Goal: Check status: Check status

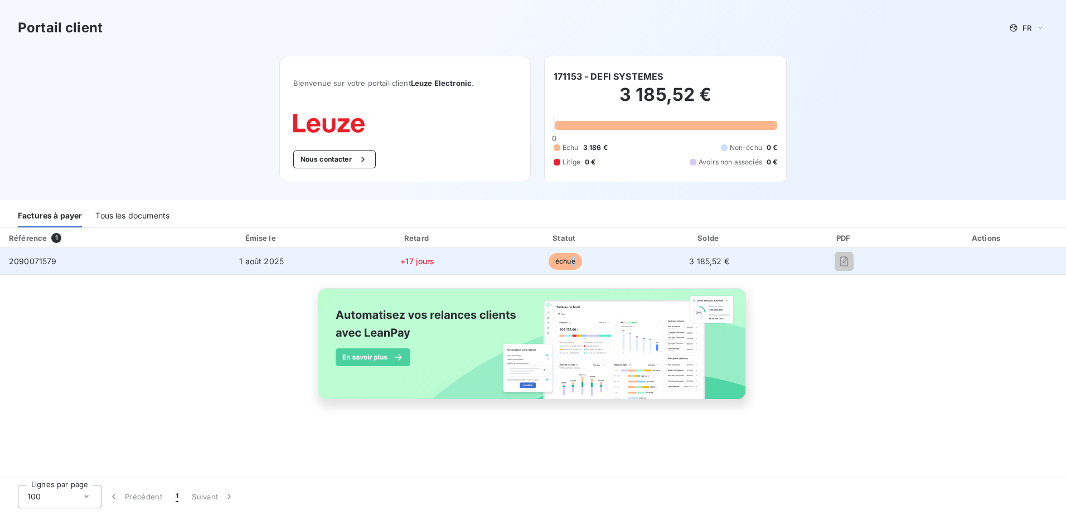
click at [571, 259] on td "échue" at bounding box center [565, 261] width 146 height 27
drag, startPoint x: 571, startPoint y: 259, endPoint x: 550, endPoint y: 261, distance: 20.1
click at [560, 260] on span "échue" at bounding box center [565, 261] width 33 height 17
drag, startPoint x: 308, startPoint y: 262, endPoint x: 229, endPoint y: 262, distance: 79.8
click at [294, 264] on td "1 août 2025" at bounding box center [261, 261] width 163 height 27
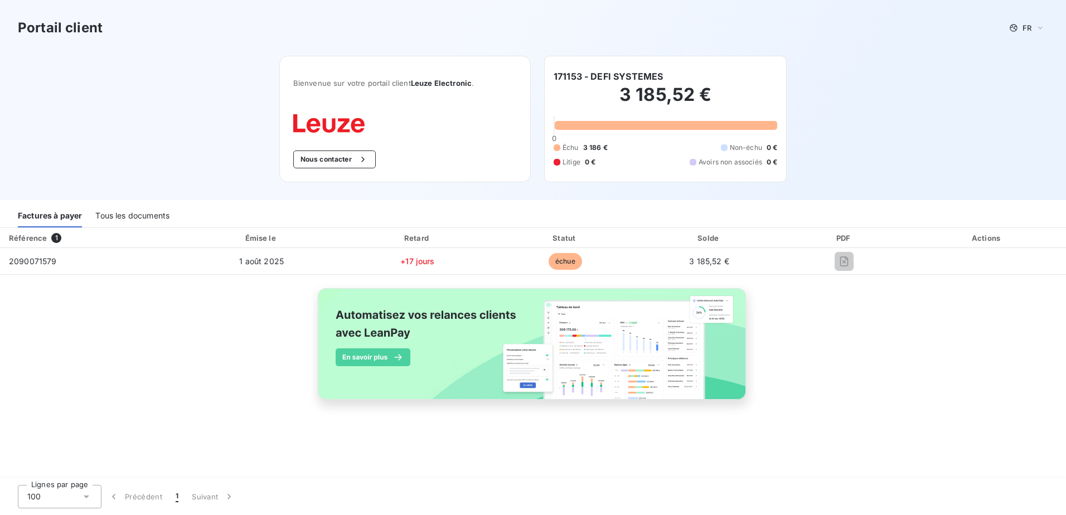
drag, startPoint x: 216, startPoint y: 262, endPoint x: 8, endPoint y: 247, distance: 208.0
click at [128, 260] on tr "2090071579 [DATE] +17 jours échue 3 185,52 €" at bounding box center [533, 261] width 1066 height 27
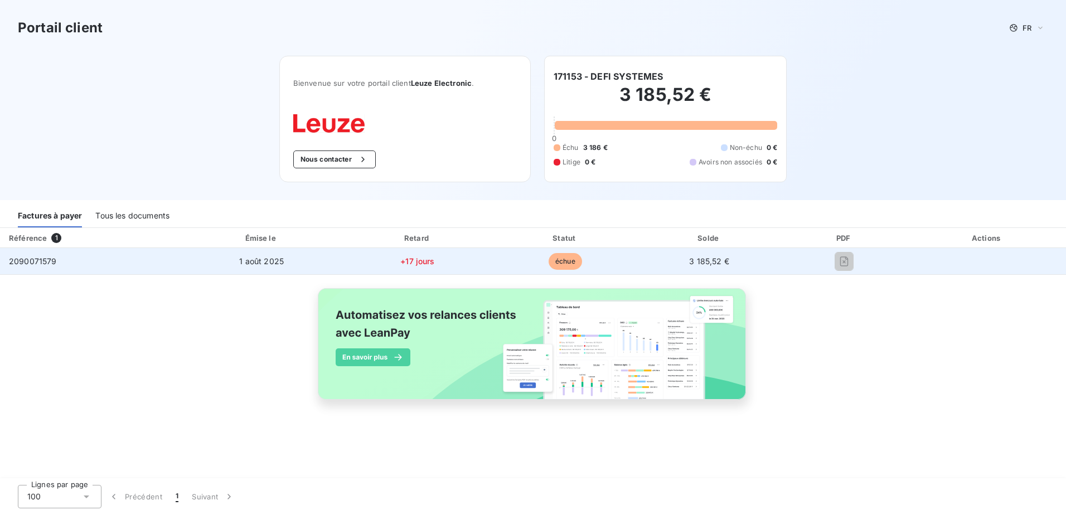
click at [23, 257] on span "2090071579" at bounding box center [33, 261] width 48 height 9
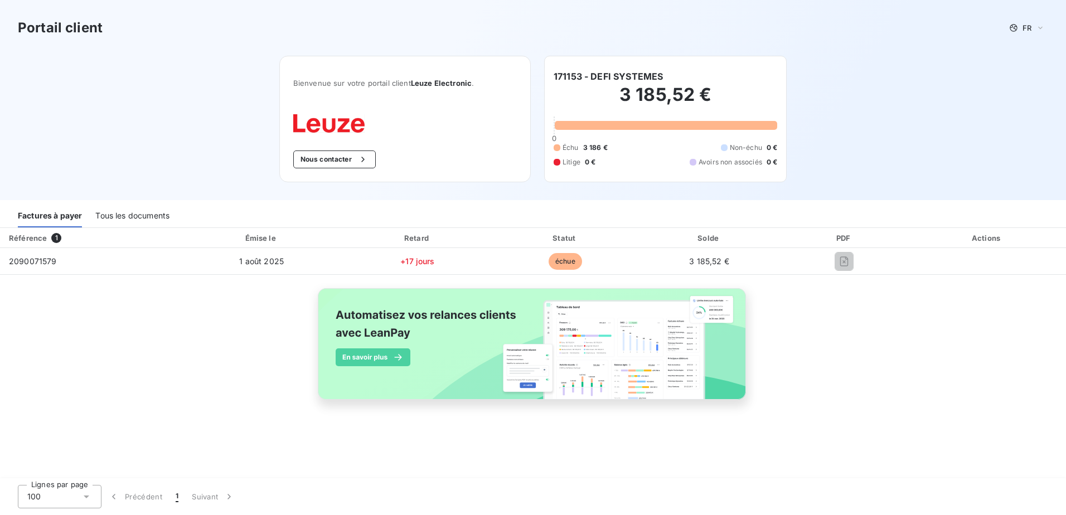
click at [55, 237] on span "1" at bounding box center [56, 238] width 10 height 10
drag, startPoint x: 54, startPoint y: 238, endPoint x: 88, endPoint y: 220, distance: 37.7
click at [53, 238] on span "1" at bounding box center [56, 238] width 10 height 10
drag, startPoint x: 124, startPoint y: 215, endPoint x: 163, endPoint y: 226, distance: 40.5
click at [125, 216] on div "Tous les documents" at bounding box center [132, 215] width 74 height 23
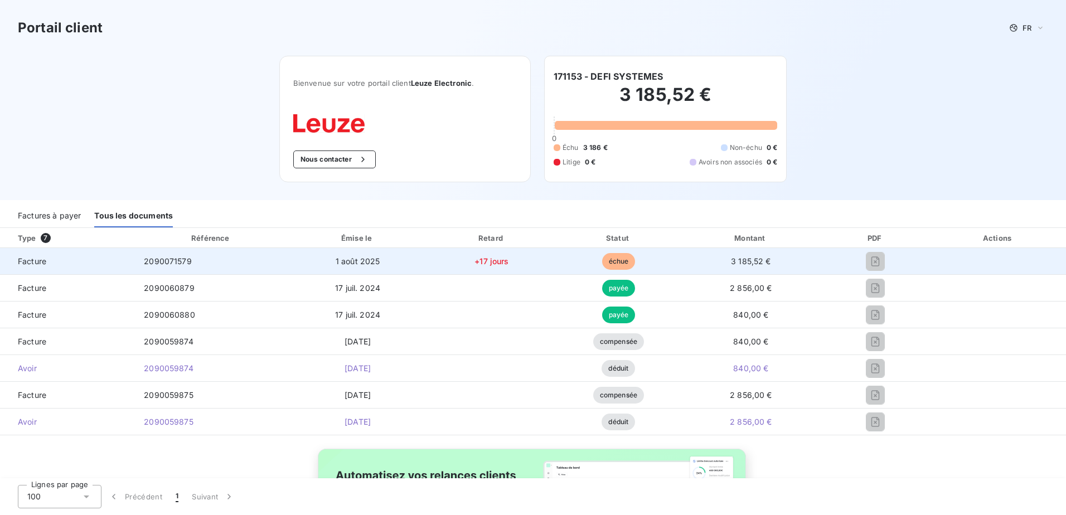
drag, startPoint x: 601, startPoint y: 259, endPoint x: 762, endPoint y: 271, distance: 161.7
click at [602, 259] on span "échue" at bounding box center [618, 261] width 33 height 17
click at [769, 266] on td "3 185,52 €" at bounding box center [751, 261] width 139 height 27
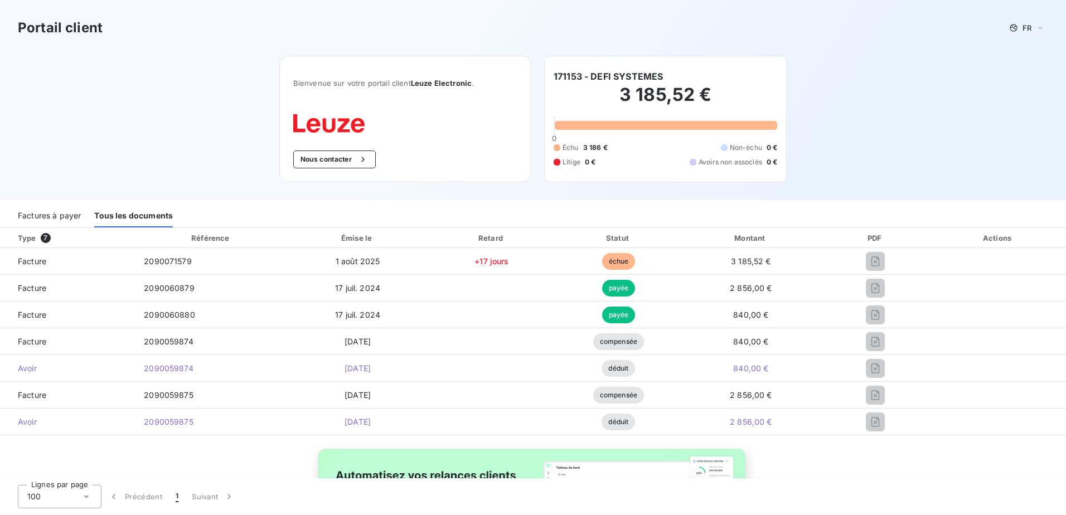
drag, startPoint x: 1001, startPoint y: 235, endPoint x: 987, endPoint y: 236, distance: 14.0
click at [1002, 235] on div "Actions" at bounding box center [998, 238] width 131 height 11
drag, startPoint x: 131, startPoint y: 214, endPoint x: 120, endPoint y: 216, distance: 11.5
click at [132, 215] on div "Tous les documents" at bounding box center [133, 215] width 79 height 23
click at [33, 236] on div "Type 7" at bounding box center [72, 238] width 122 height 11
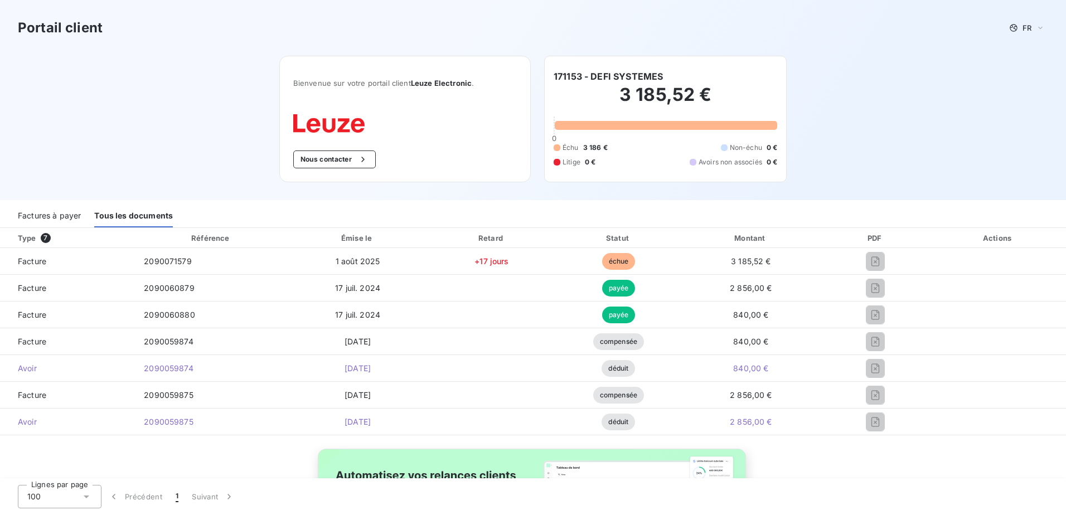
click at [44, 240] on span "7" at bounding box center [46, 238] width 10 height 10
drag, startPoint x: 643, startPoint y: 170, endPoint x: 632, endPoint y: 170, distance: 10.6
click at [632, 170] on div "171153 - DEFI SYSTEMES 3 185,52 € 0 Échu 3 186 € Non-échu 0 € Litige 0 € Avoirs…" at bounding box center [665, 119] width 243 height 127
